Goal: Transaction & Acquisition: Subscribe to service/newsletter

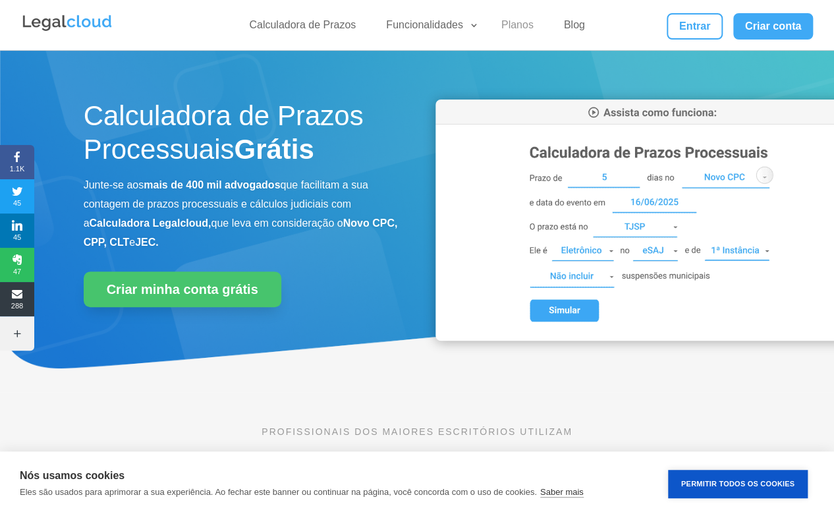
click at [533, 29] on link "Planos" at bounding box center [517, 27] width 48 height 19
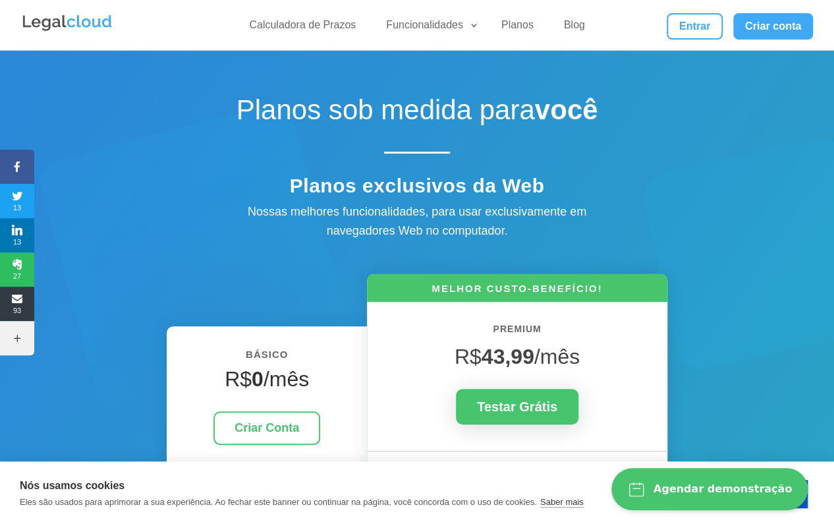
click at [272, 99] on h1 "Planos sob medida para você" at bounding box center [416, 114] width 461 height 40
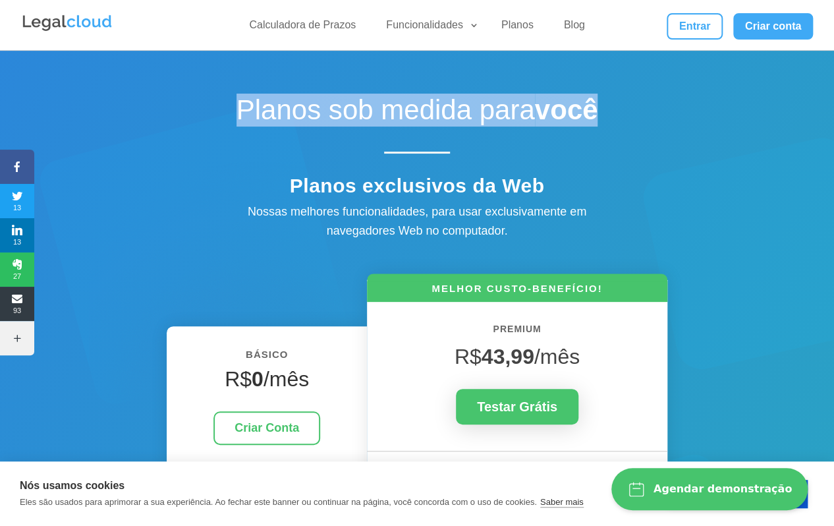
click at [272, 99] on h1 "Planos sob medida para você" at bounding box center [416, 114] width 461 height 40
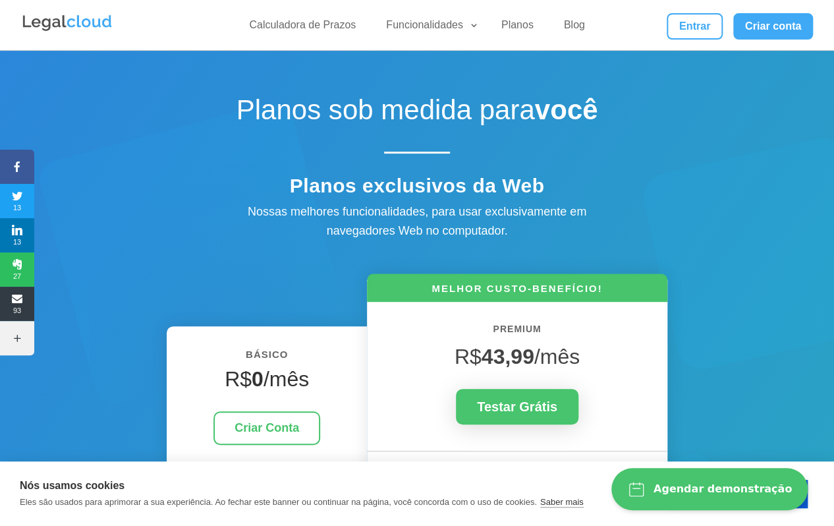
click at [382, 192] on h4 "Planos exclusivos da Web" at bounding box center [416, 189] width 461 height 30
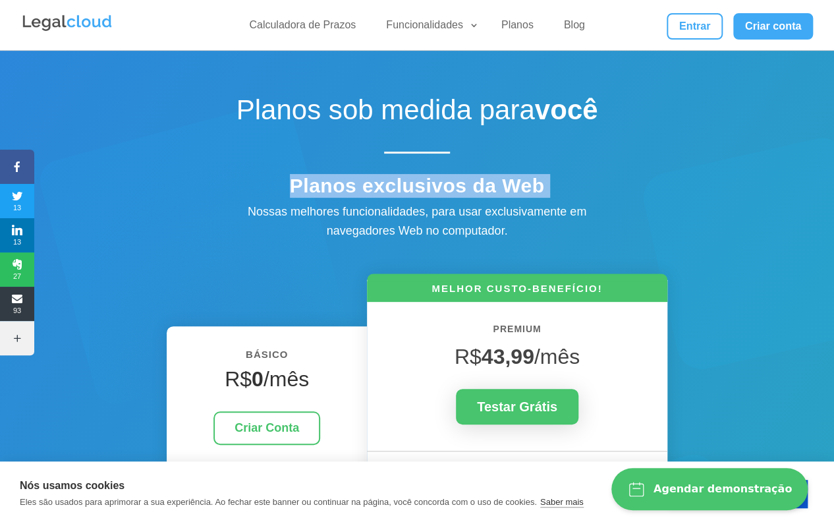
click at [382, 192] on h4 "Planos exclusivos da Web" at bounding box center [416, 189] width 461 height 30
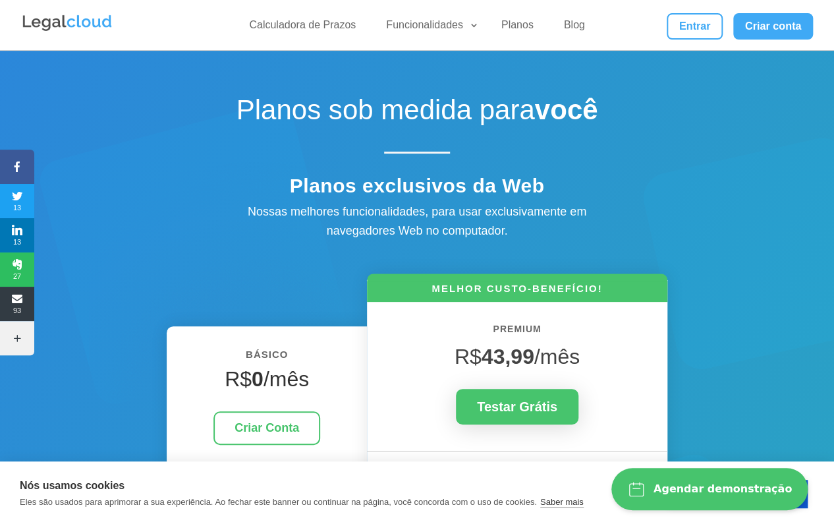
click at [367, 117] on h1 "Planos sob medida para você" at bounding box center [416, 114] width 461 height 40
click at [367, 118] on h1 "Planos sob medida para você" at bounding box center [416, 114] width 461 height 40
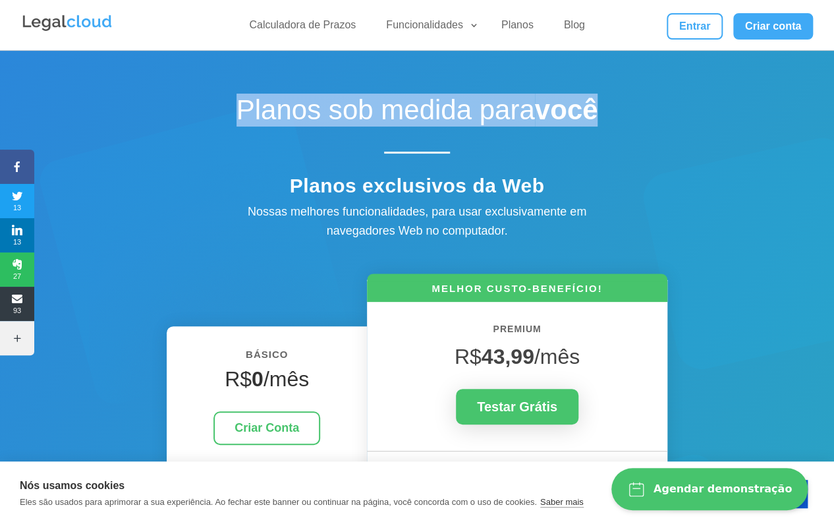
click at [367, 118] on h1 "Planos sob medida para você" at bounding box center [416, 114] width 461 height 40
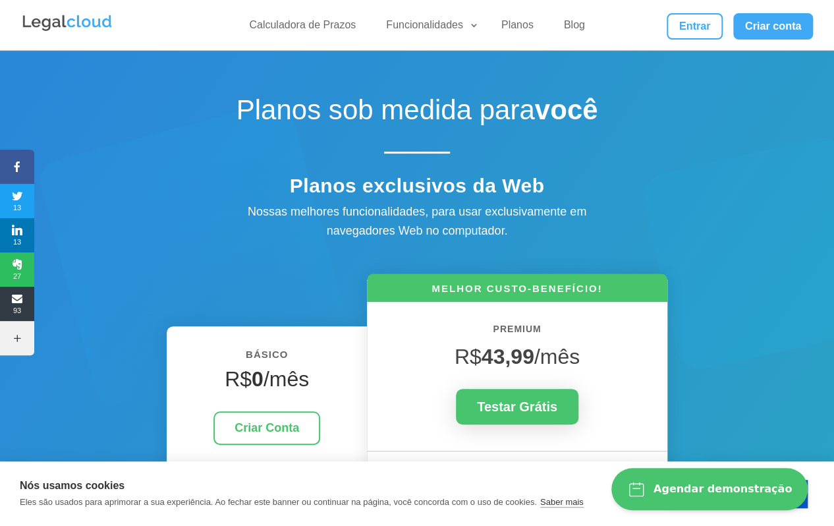
click at [499, 161] on div "Planos sob medida para você" at bounding box center [417, 130] width 667 height 73
click at [690, 28] on link "Entrar" at bounding box center [694, 26] width 55 height 26
